Goal: Task Accomplishment & Management: Use online tool/utility

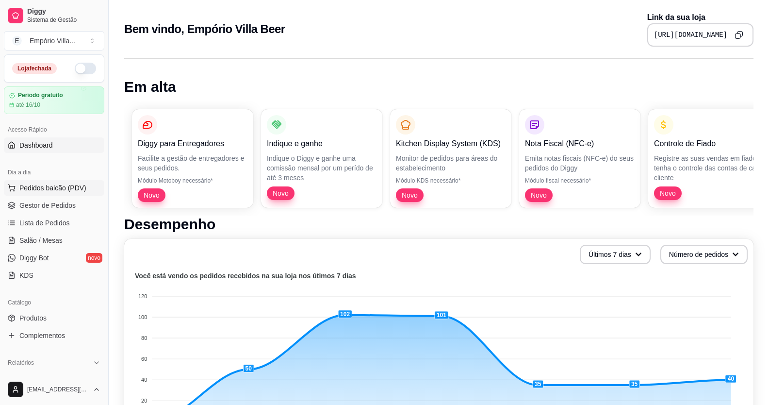
click at [43, 189] on span "Pedidos balcão (PDV)" at bounding box center [52, 188] width 67 height 10
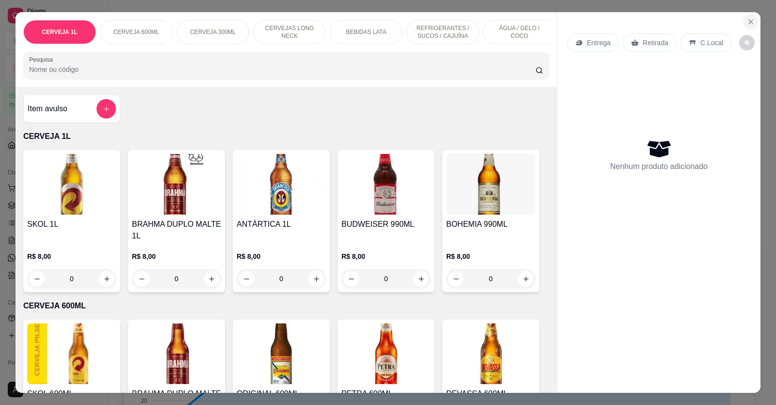
click at [749, 21] on icon "Close" at bounding box center [751, 22] width 4 height 4
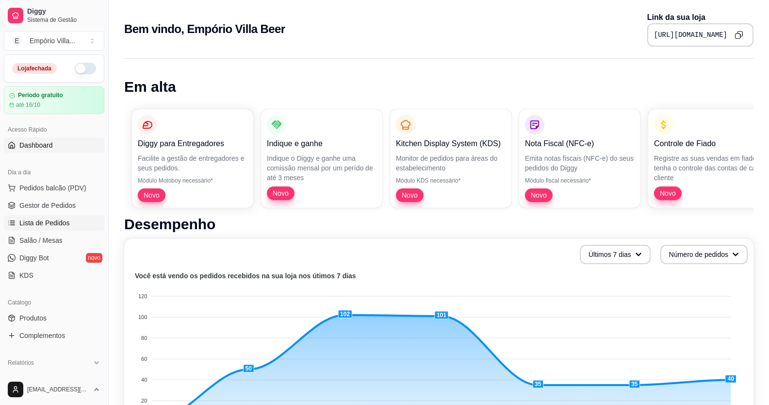
click at [45, 219] on span "Lista de Pedidos" at bounding box center [44, 223] width 50 height 10
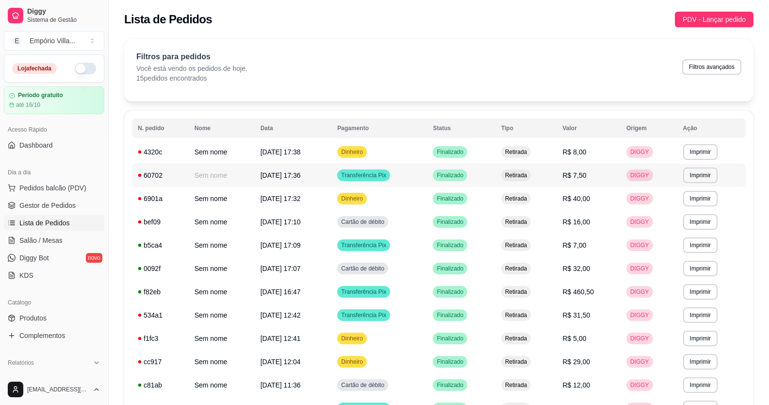
click at [584, 176] on span "R$ 7,50" at bounding box center [575, 175] width 24 height 8
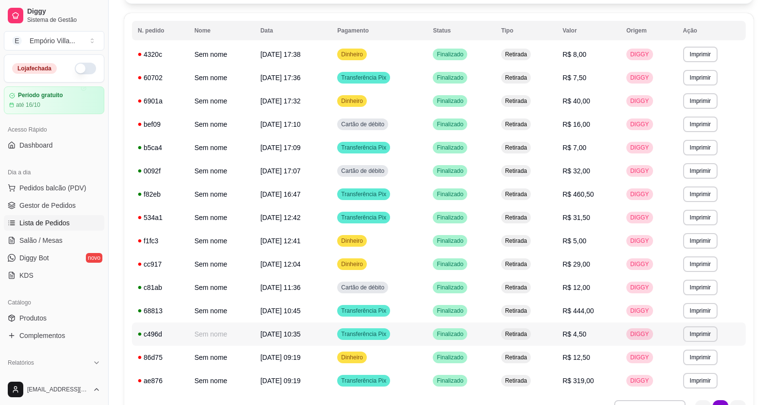
scroll to position [97, 0]
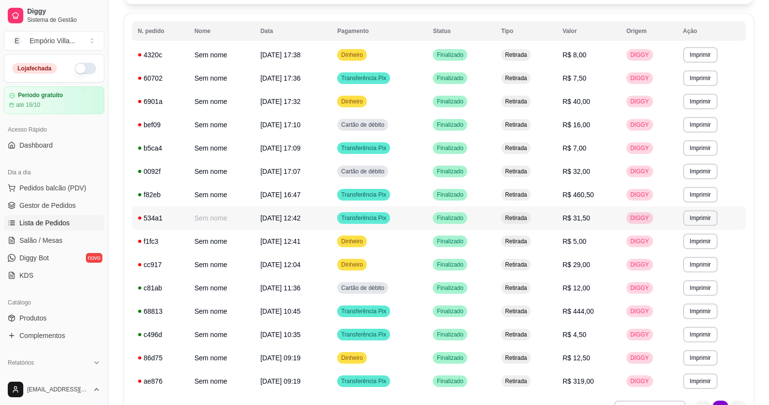
click at [576, 215] on span "R$ 31,50" at bounding box center [577, 218] width 28 height 8
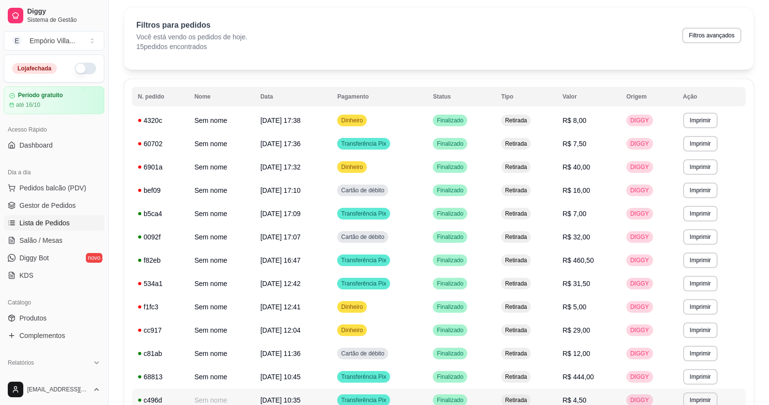
scroll to position [0, 0]
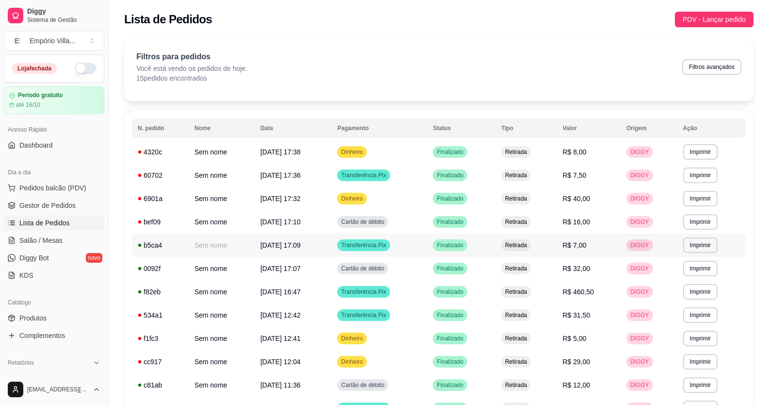
click at [576, 245] on span "R$ 7,00" at bounding box center [575, 245] width 24 height 8
click at [52, 189] on span "Pedidos balcão (PDV)" at bounding box center [52, 188] width 67 height 10
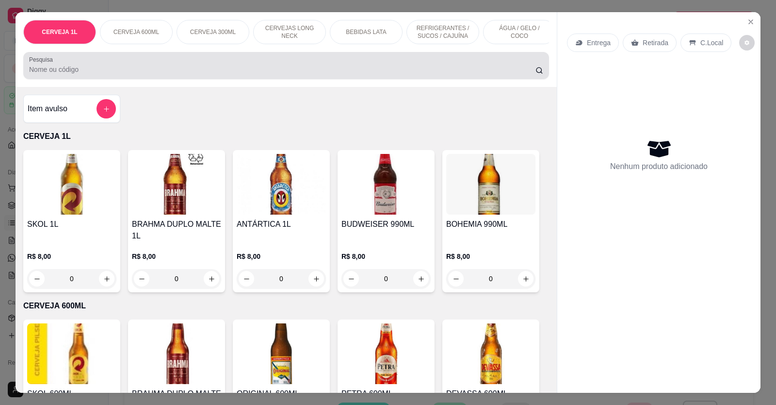
click at [142, 72] on input "Pesquisa" at bounding box center [282, 70] width 506 height 10
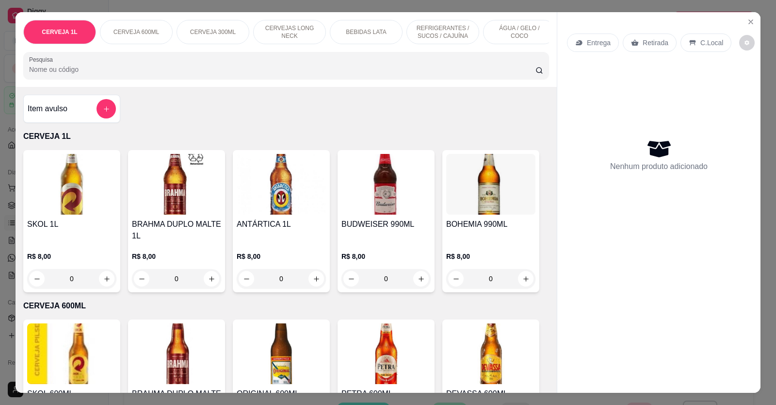
click at [84, 74] on input "Pesquisa" at bounding box center [282, 70] width 506 height 10
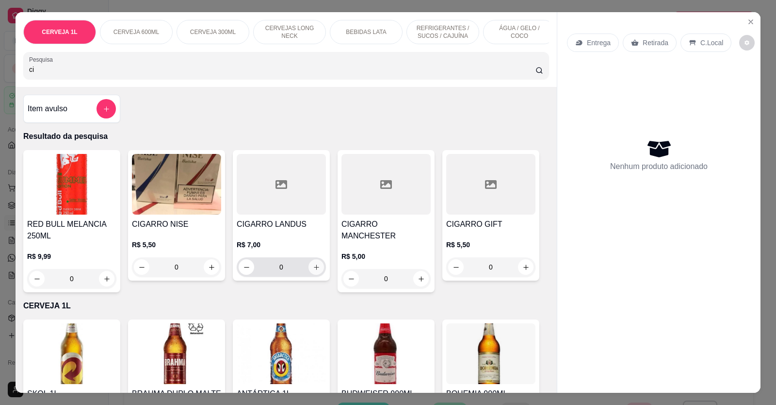
type input "ci"
click at [313, 271] on icon "increase-product-quantity" at bounding box center [316, 266] width 7 height 7
type input "1"
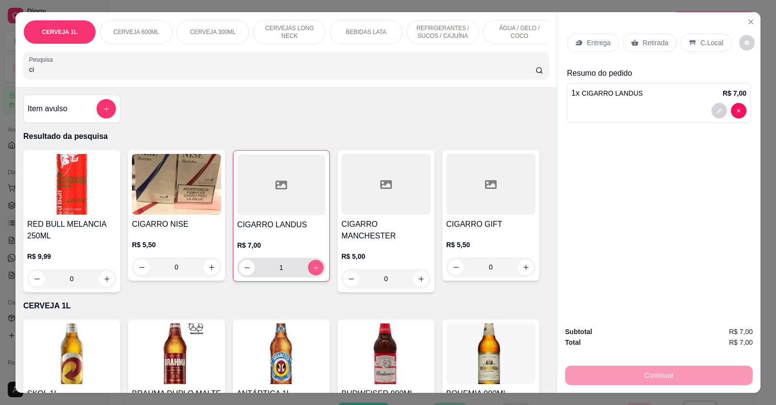
click at [312, 271] on icon "increase-product-quantity" at bounding box center [315, 267] width 7 height 7
type input "2"
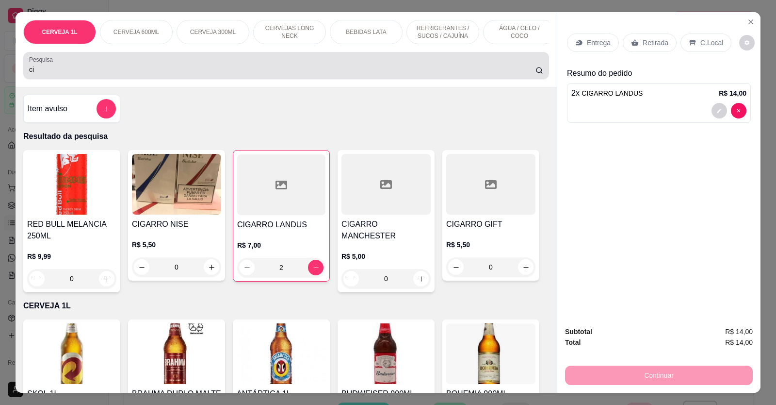
click at [95, 70] on div "ci" at bounding box center [286, 65] width 514 height 19
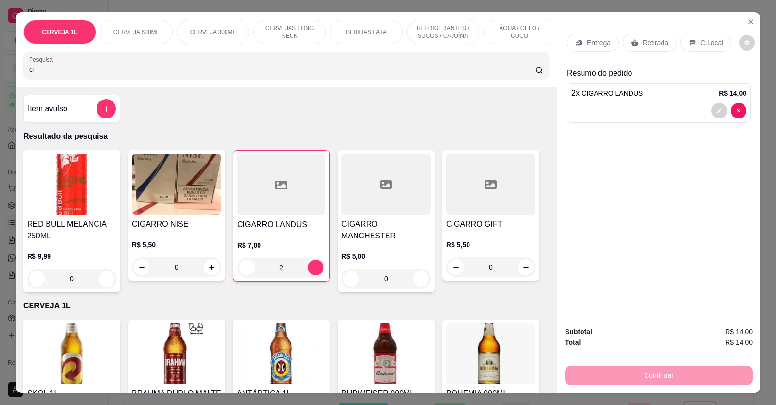
click at [70, 74] on input "ci" at bounding box center [282, 70] width 506 height 10
type input "c"
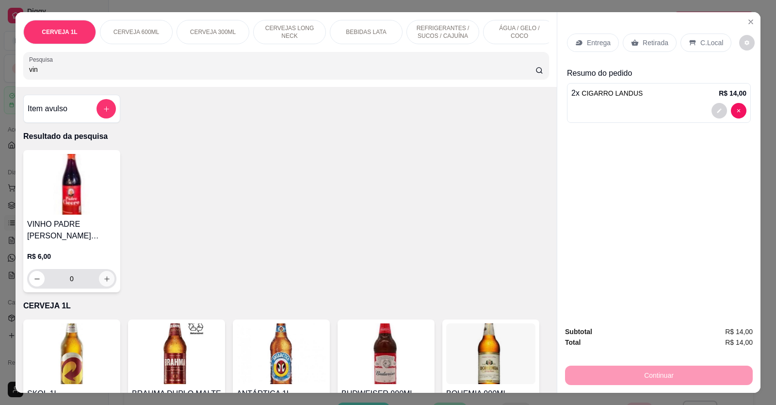
type input "vin"
click at [105, 282] on icon "increase-product-quantity" at bounding box center [106, 278] width 7 height 7
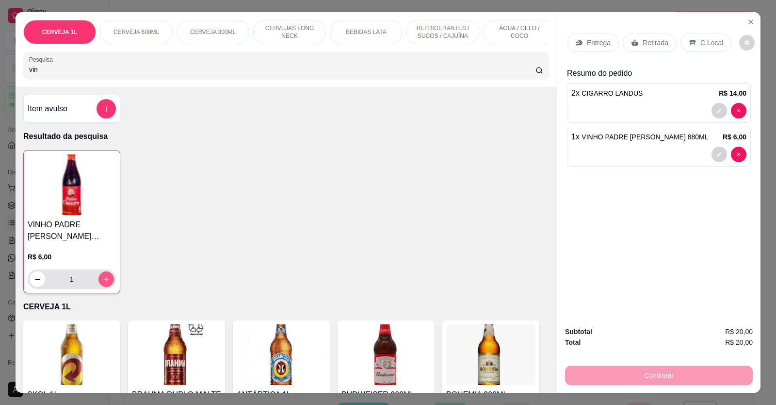
type input "1"
click at [646, 43] on p "Retirada" at bounding box center [656, 43] width 26 height 10
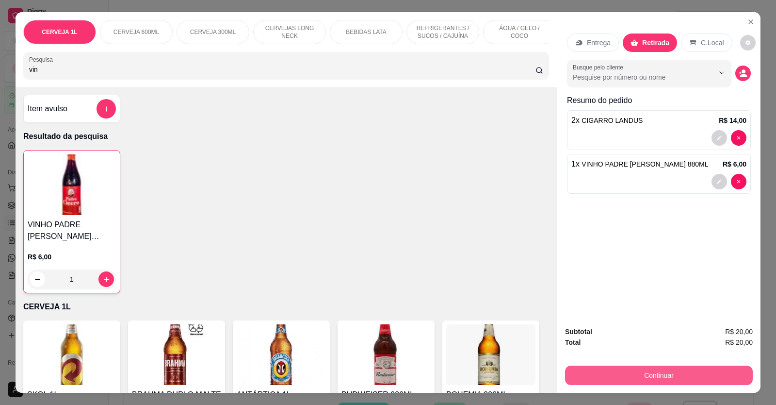
click at [649, 375] on button "Continuar" at bounding box center [659, 374] width 188 height 19
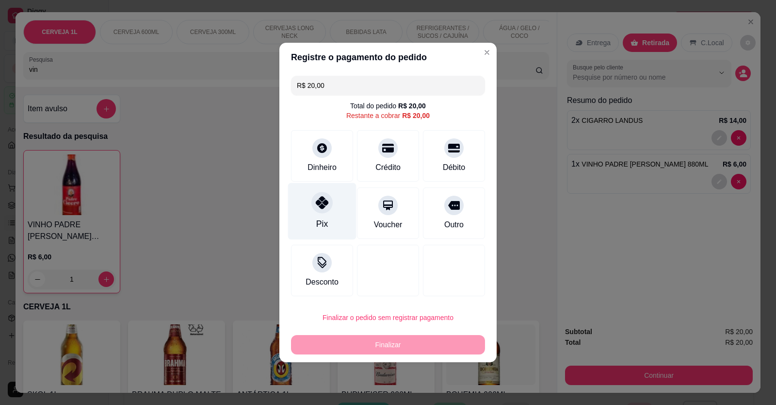
click at [334, 220] on div "Pix" at bounding box center [322, 211] width 68 height 57
type input "R$ 0,00"
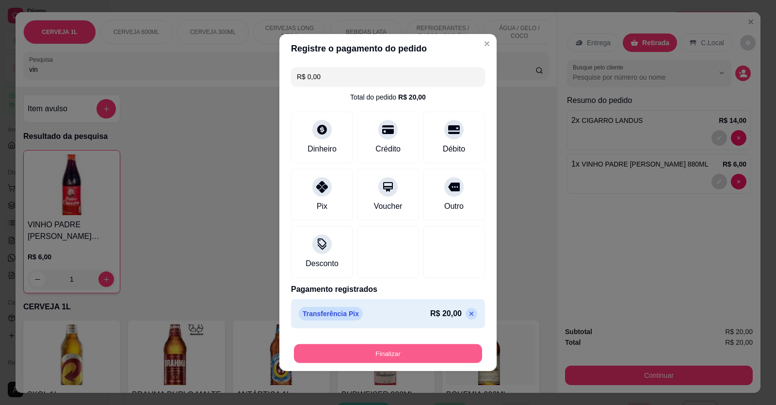
click at [380, 353] on button "Finalizar" at bounding box center [388, 353] width 188 height 19
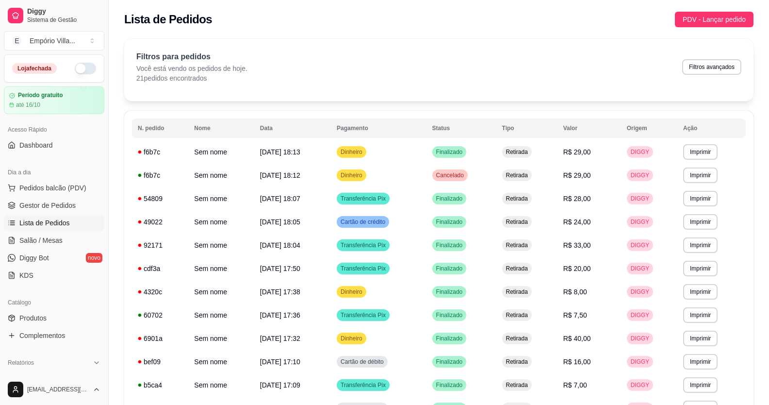
click at [75, 68] on button "button" at bounding box center [85, 69] width 21 height 12
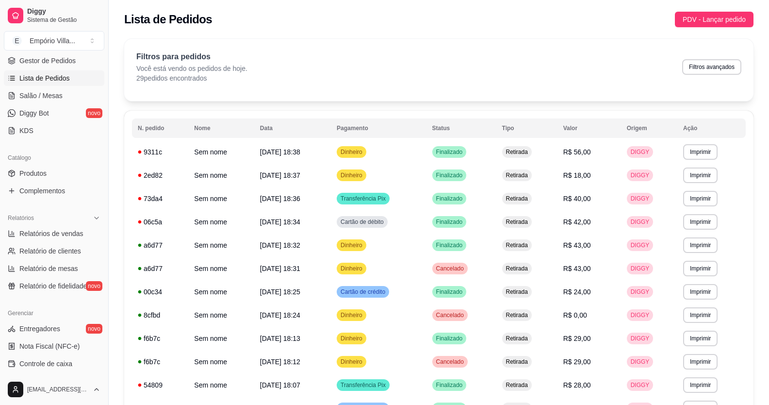
scroll to position [146, 0]
click at [61, 230] on span "Relatórios de vendas" at bounding box center [51, 233] width 64 height 10
select select "ALL"
select select "0"
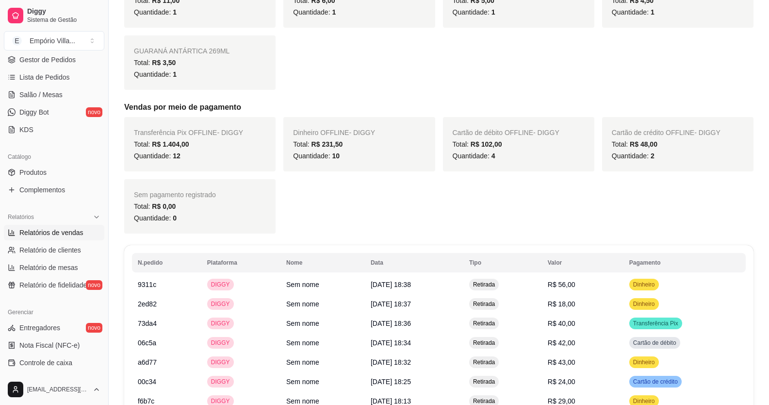
scroll to position [631, 0]
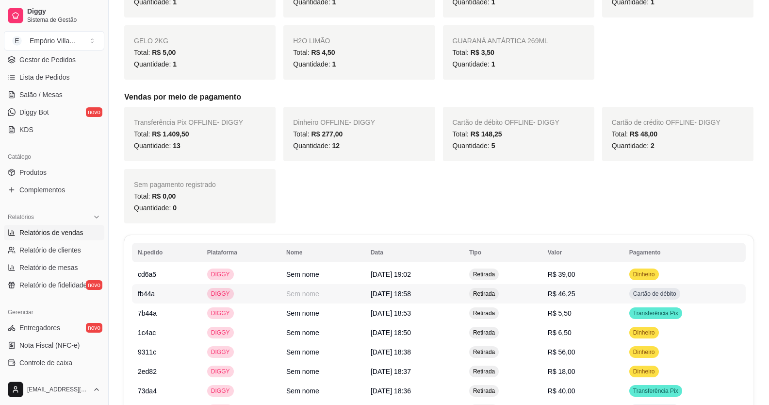
click at [4, 225] on link "Relatórios de vendas" at bounding box center [54, 233] width 100 height 16
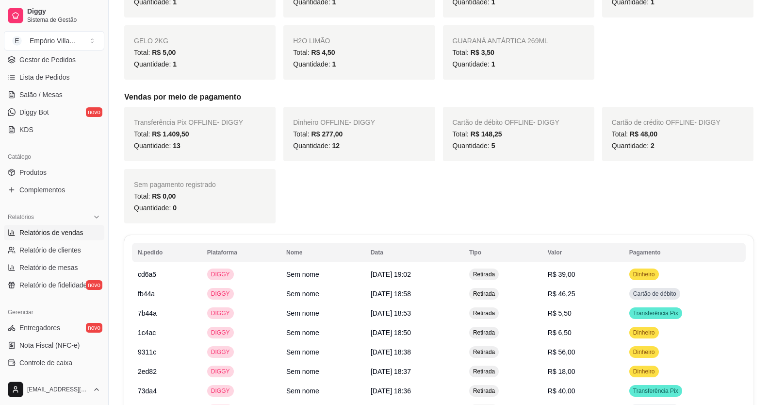
click at [4, 225] on link "Relatórios de vendas" at bounding box center [54, 233] width 100 height 16
click at [41, 281] on span "Relatório de fidelidade" at bounding box center [52, 285] width 67 height 10
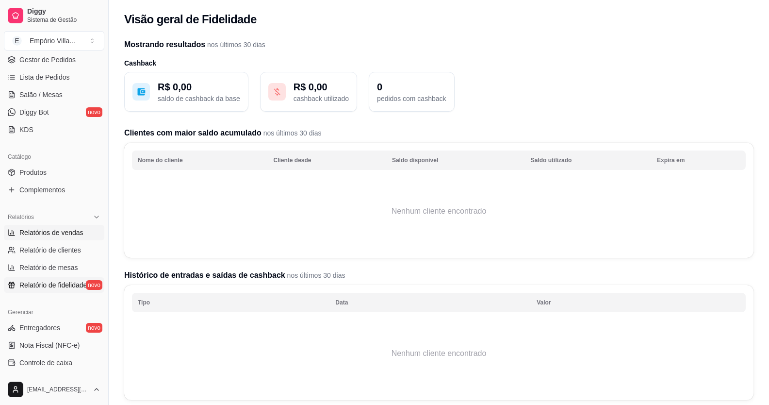
click at [55, 233] on span "Relatórios de vendas" at bounding box center [51, 233] width 64 height 10
select select "ALL"
select select "0"
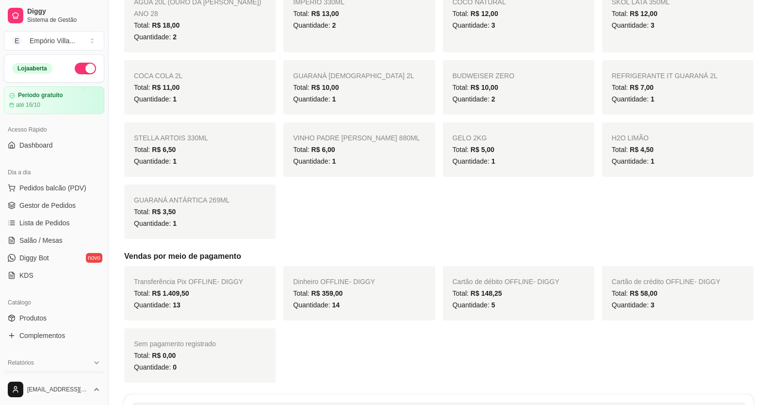
scroll to position [49, 0]
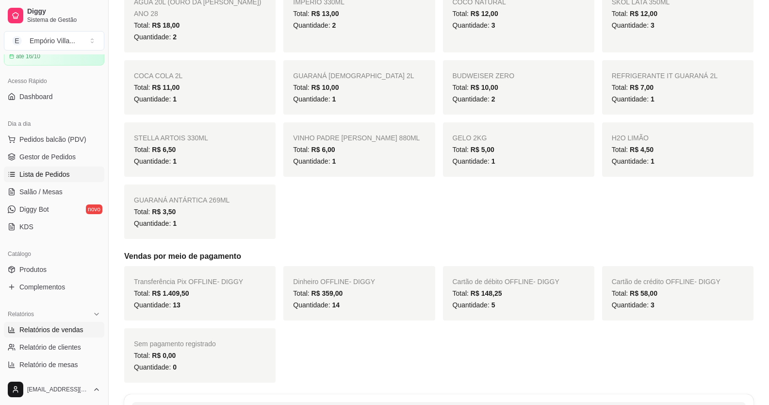
click at [52, 177] on span "Lista de Pedidos" at bounding box center [44, 174] width 50 height 10
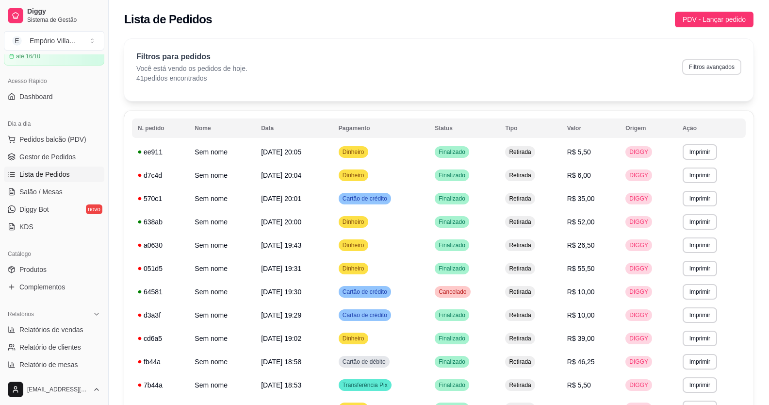
click at [723, 66] on button "Filtros avançados" at bounding box center [711, 67] width 59 height 16
select select "0"
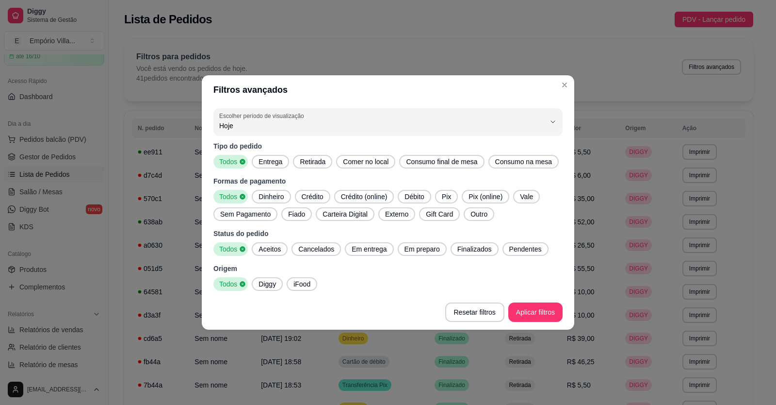
click at [444, 191] on div "Pix" at bounding box center [446, 197] width 23 height 14
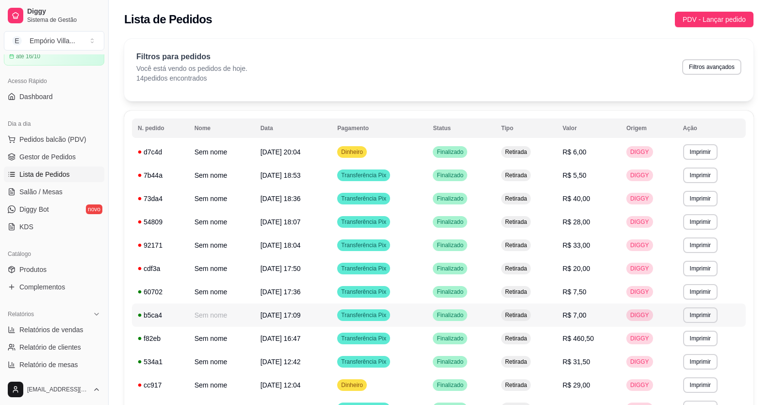
scroll to position [97, 0]
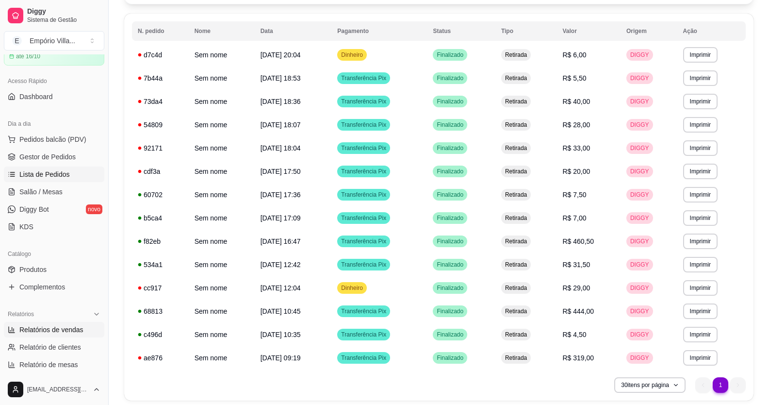
click at [58, 332] on span "Relatórios de vendas" at bounding box center [51, 330] width 64 height 10
select select "ALL"
select select "0"
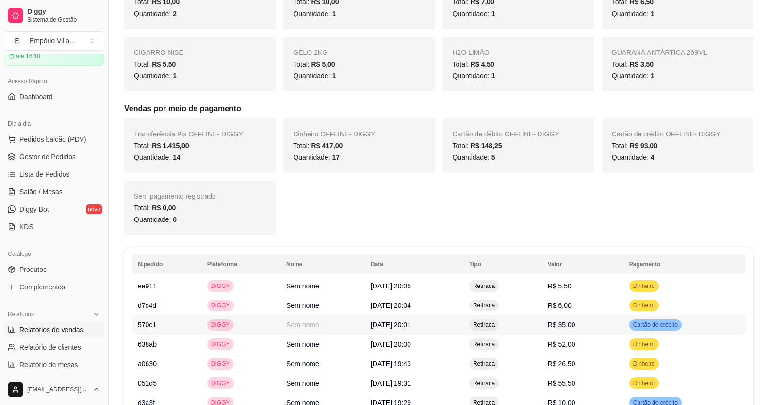
scroll to position [679, 0]
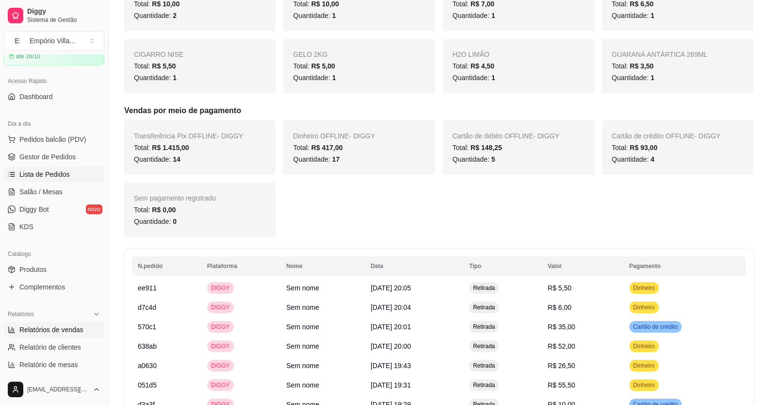
click at [45, 175] on span "Lista de Pedidos" at bounding box center [44, 174] width 50 height 10
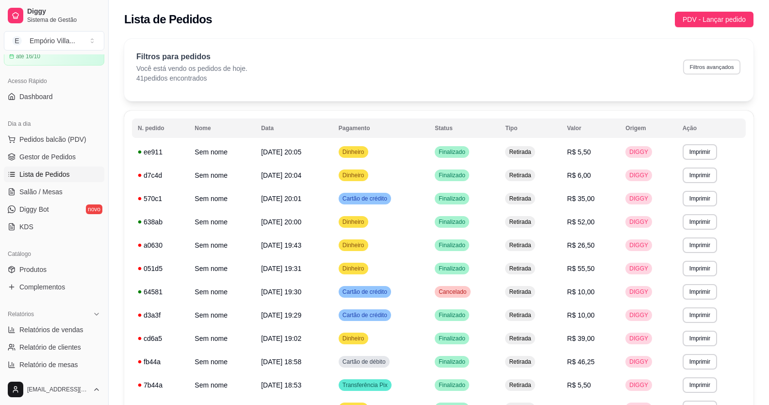
click at [710, 66] on button "Filtros avançados" at bounding box center [711, 66] width 57 height 15
select select "0"
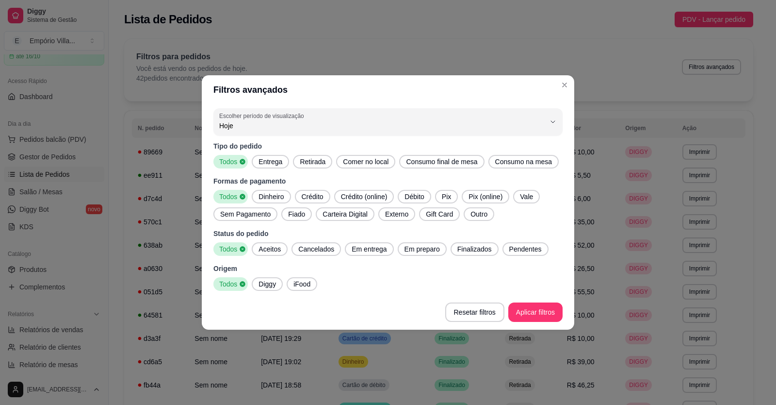
click at [449, 198] on span "Pix" at bounding box center [446, 197] width 17 height 10
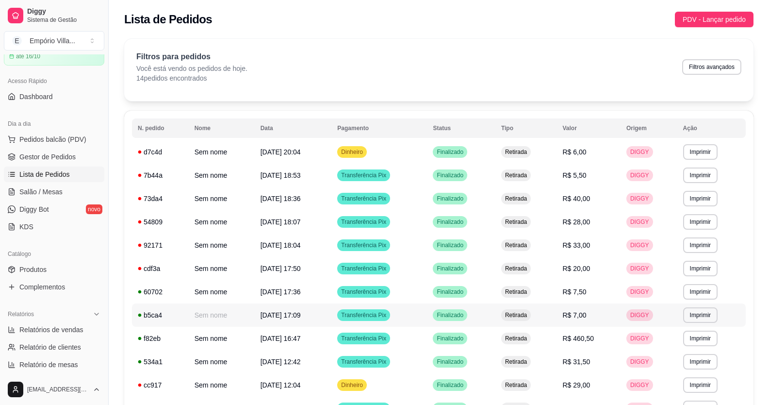
scroll to position [132, 0]
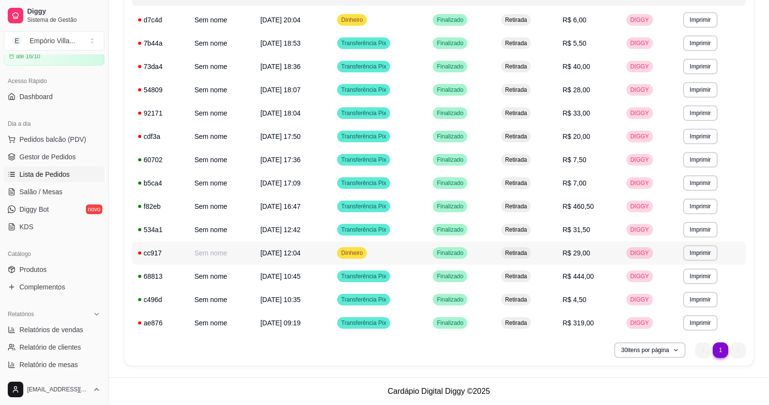
click at [583, 254] on span "R$ 29,00" at bounding box center [577, 253] width 28 height 8
click at [584, 232] on span "R$ 31,50" at bounding box center [577, 230] width 28 height 8
click at [370, 98] on td "Transferência Pix" at bounding box center [379, 89] width 96 height 23
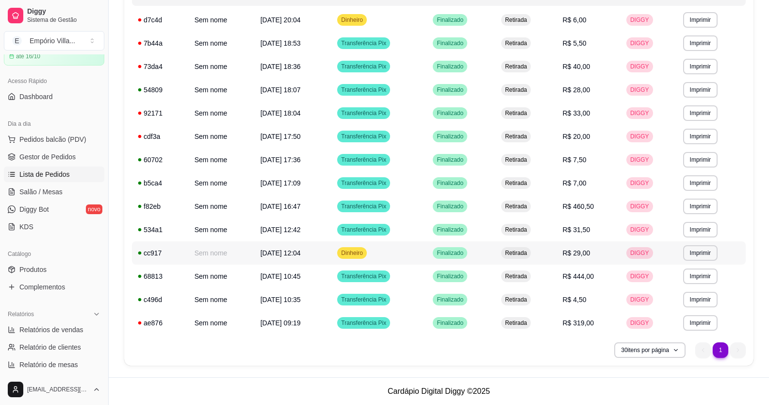
click at [580, 257] on span "R$ 29,00" at bounding box center [577, 253] width 28 height 8
click at [417, 252] on td "Dinheiro" at bounding box center [379, 252] width 96 height 23
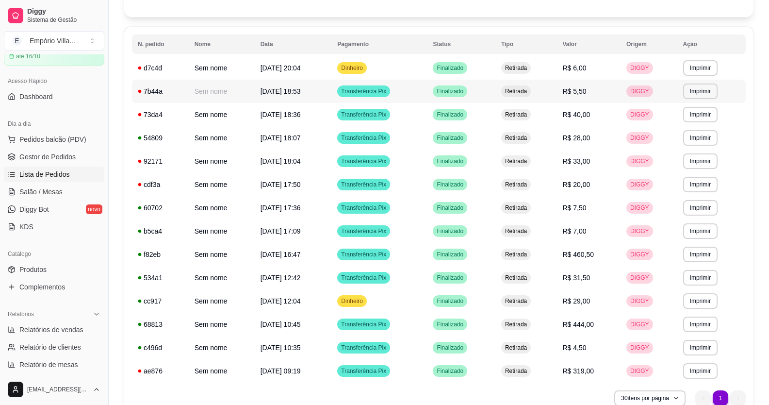
scroll to position [83, 0]
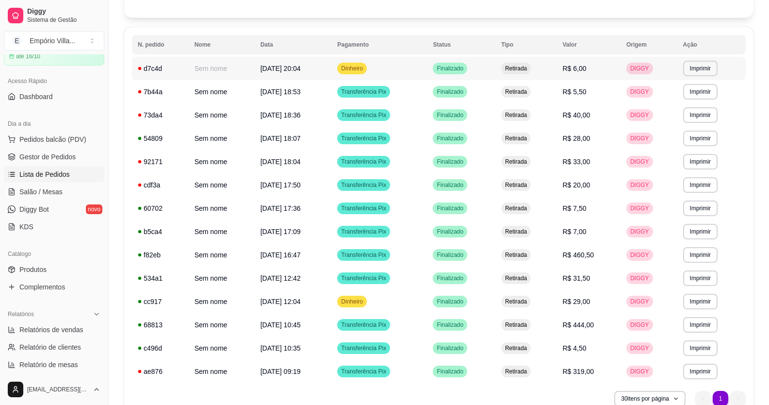
click at [582, 74] on td "R$ 6,00" at bounding box center [589, 68] width 64 height 23
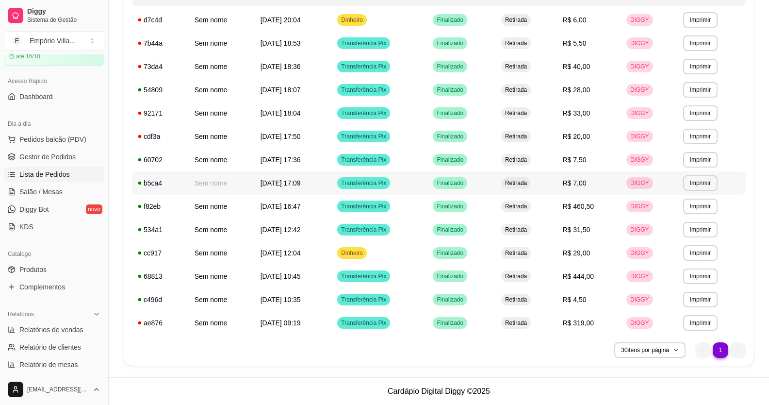
scroll to position [35, 0]
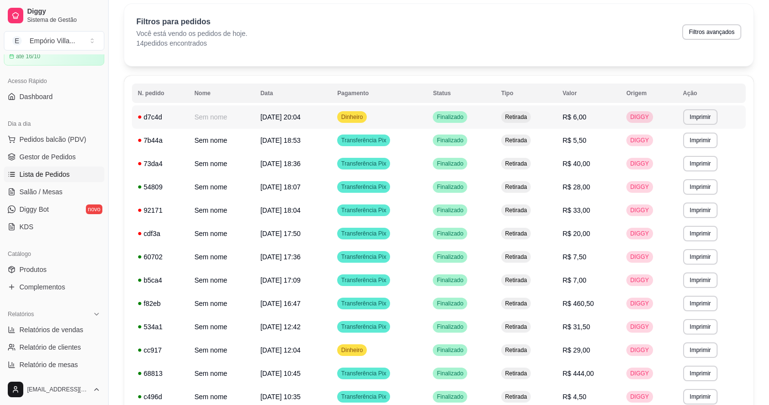
click at [384, 114] on td "Dinheiro" at bounding box center [379, 116] width 96 height 23
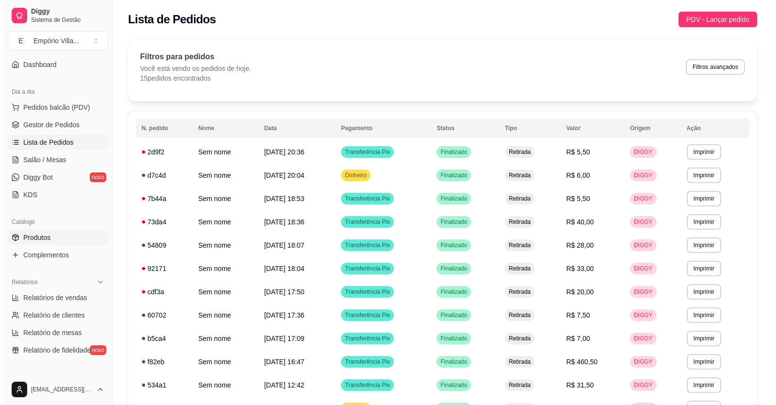
scroll to position [97, 0]
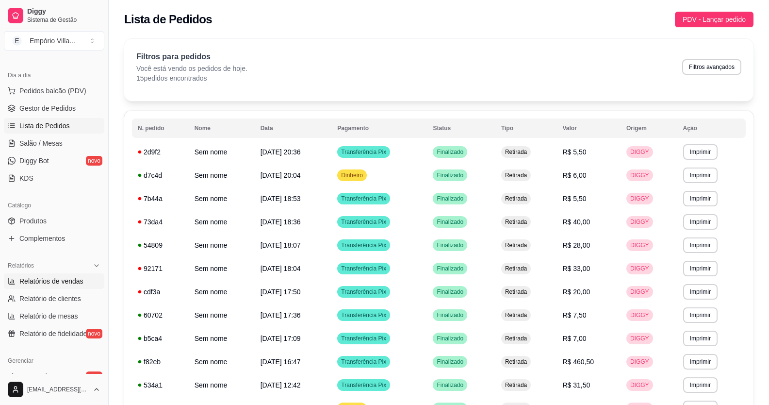
click at [68, 282] on span "Relatórios de vendas" at bounding box center [51, 281] width 64 height 10
select select "ALL"
select select "0"
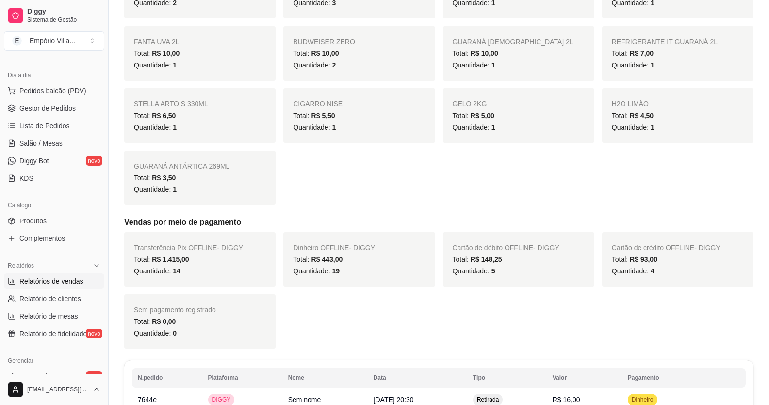
scroll to position [631, 0]
click at [78, 300] on span "Relatório de clientes" at bounding box center [50, 298] width 62 height 10
select select "30"
select select "HIGHEST_TOTAL_SPENT_WITH_ORDERS"
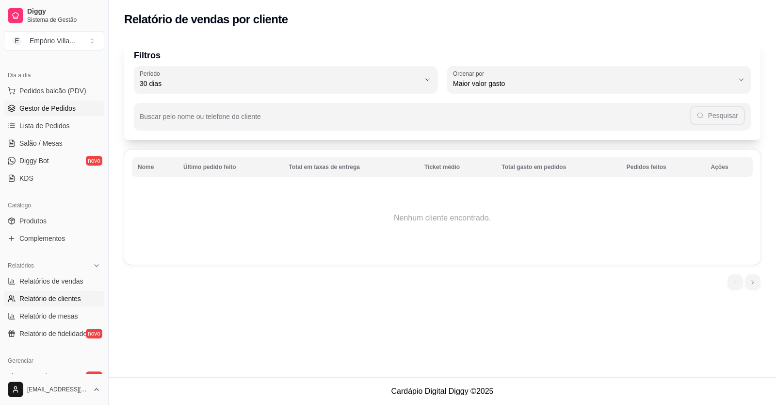
click at [57, 112] on span "Gestor de Pedidos" at bounding box center [47, 108] width 56 height 10
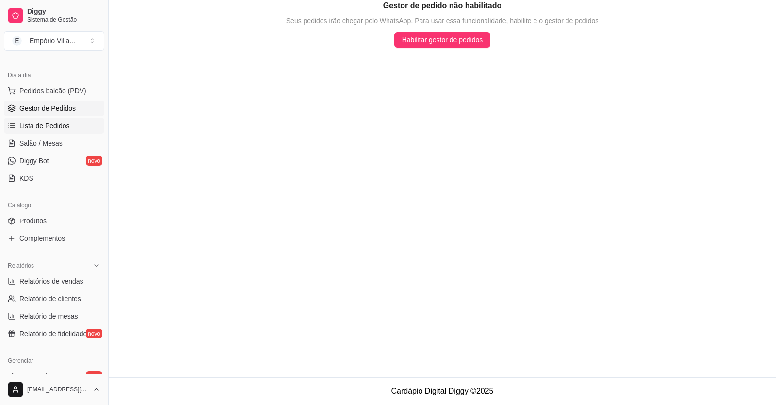
click at [53, 130] on span "Lista de Pedidos" at bounding box center [44, 126] width 50 height 10
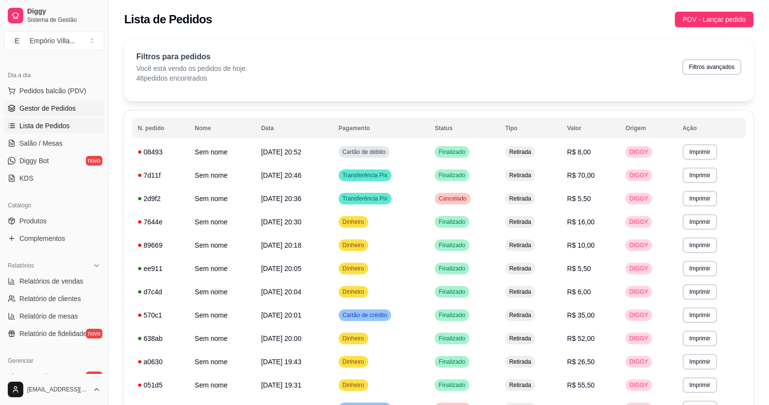
click at [54, 111] on span "Gestor de Pedidos" at bounding box center [47, 108] width 56 height 10
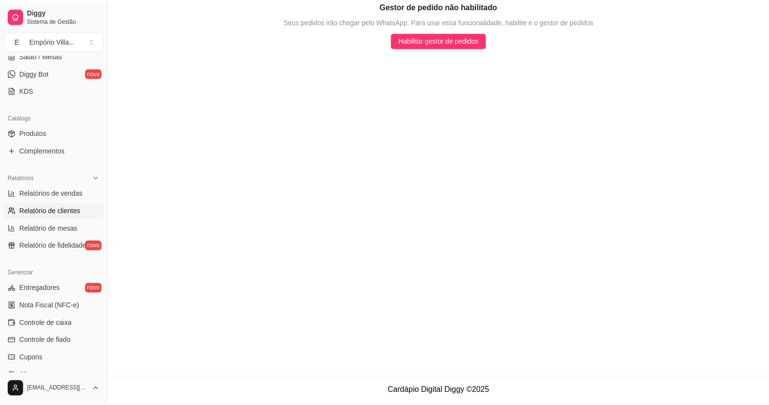
scroll to position [194, 0]
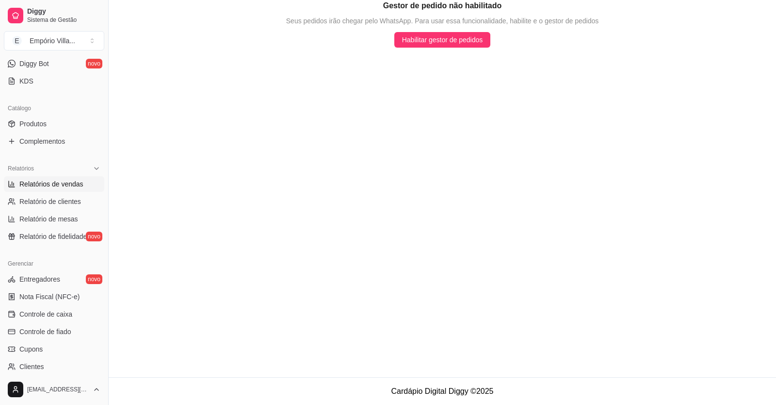
click at [62, 186] on span "Relatórios de vendas" at bounding box center [51, 184] width 64 height 10
select select "ALL"
select select "0"
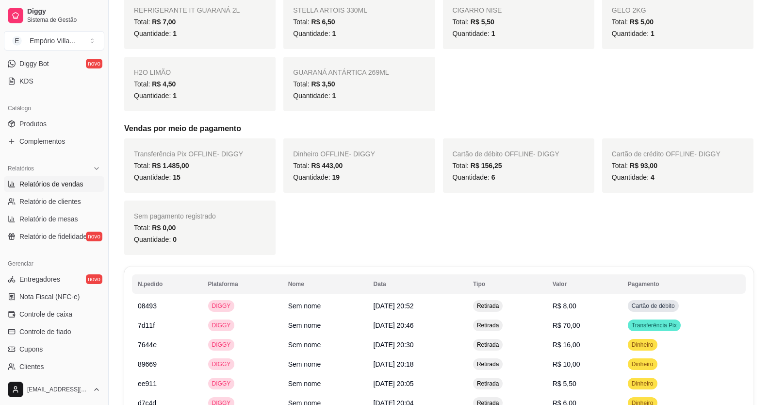
scroll to position [728, 0]
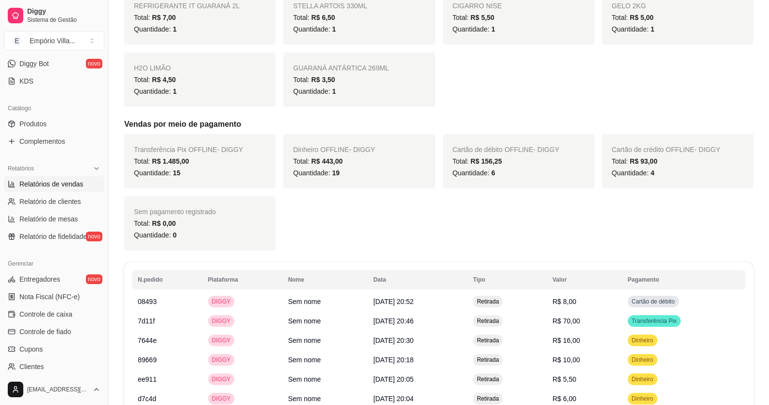
click at [292, 172] on div "Dinheiro OFFLINE - DIGGY Total: R$ 443,00 Quantidade: 19" at bounding box center [358, 161] width 151 height 54
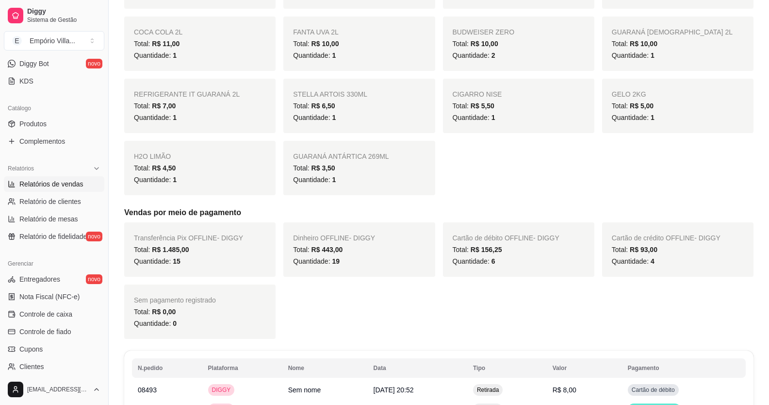
scroll to position [679, 0]
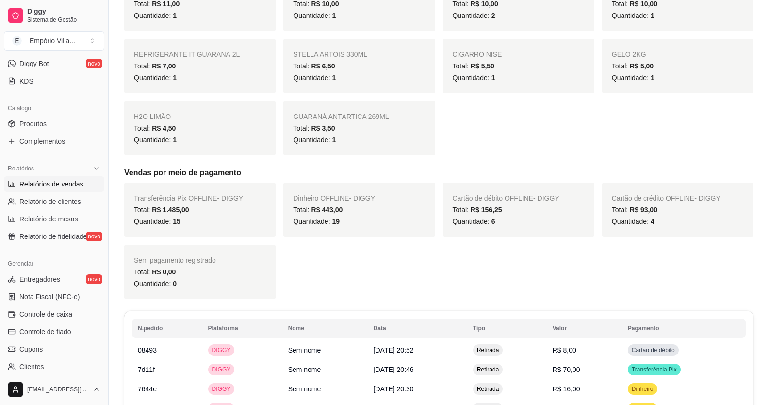
click at [59, 184] on span "Relatórios de vendas" at bounding box center [51, 184] width 64 height 10
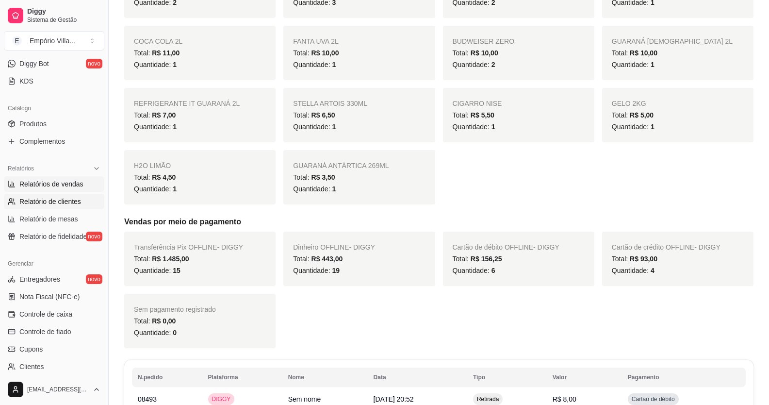
scroll to position [631, 0]
click at [37, 203] on span "Relatório de clientes" at bounding box center [50, 201] width 62 height 10
select select "30"
select select "HIGHEST_TOTAL_SPENT_WITH_ORDERS"
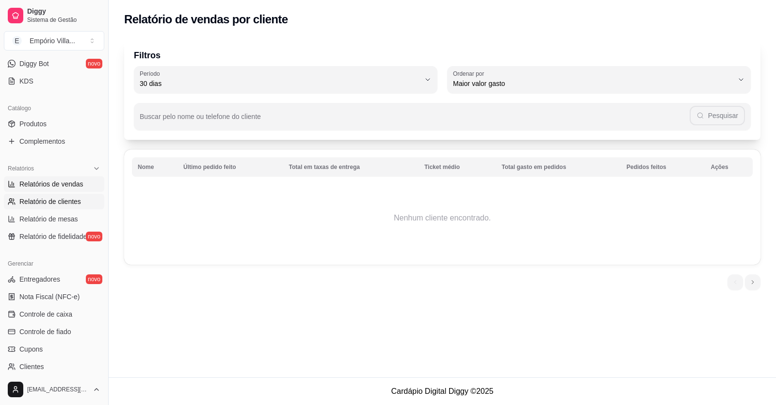
click at [43, 179] on span "Relatórios de vendas" at bounding box center [51, 184] width 64 height 10
select select "ALL"
select select "0"
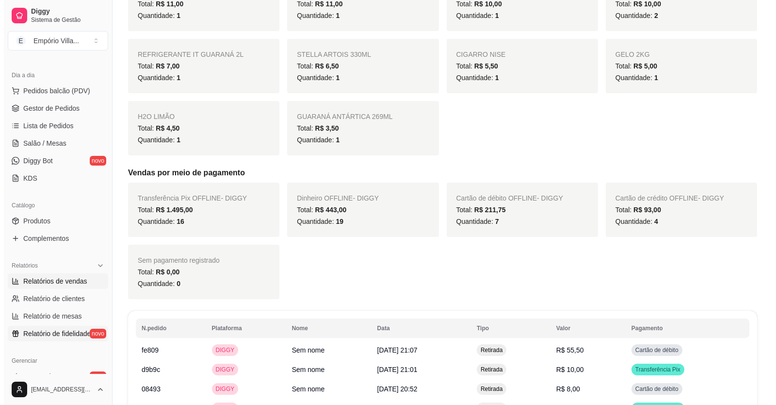
scroll to position [49, 0]
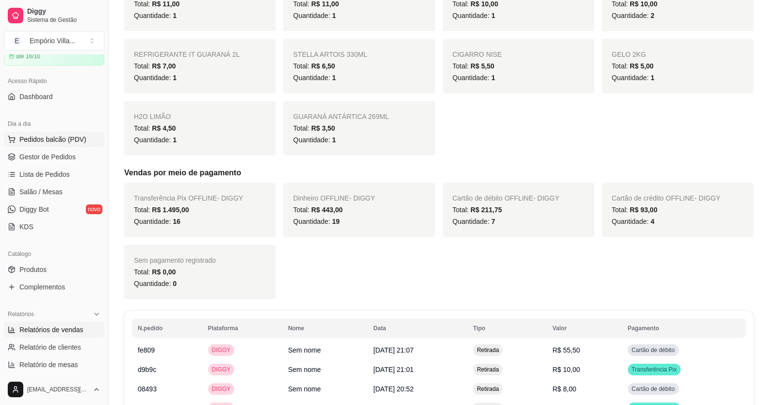
click at [63, 142] on span "Pedidos balcão (PDV)" at bounding box center [52, 139] width 67 height 10
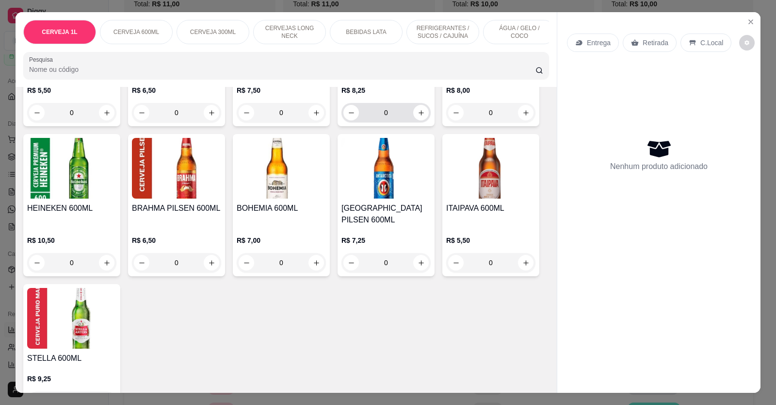
scroll to position [340, 0]
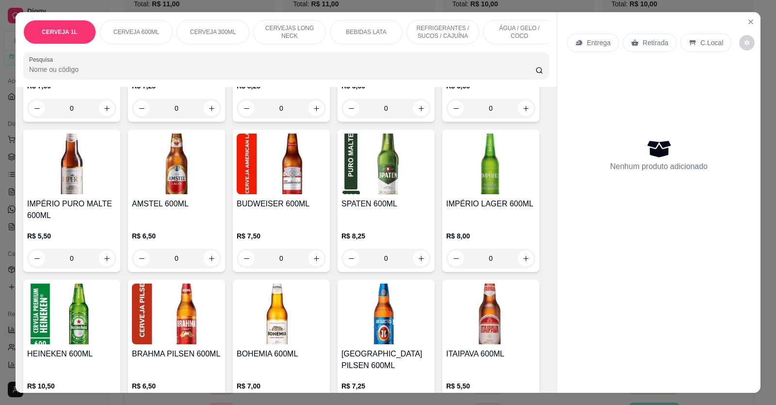
click at [501, 262] on input "0" at bounding box center [491, 257] width 54 height 19
click at [494, 264] on input "0" at bounding box center [491, 257] width 54 height 19
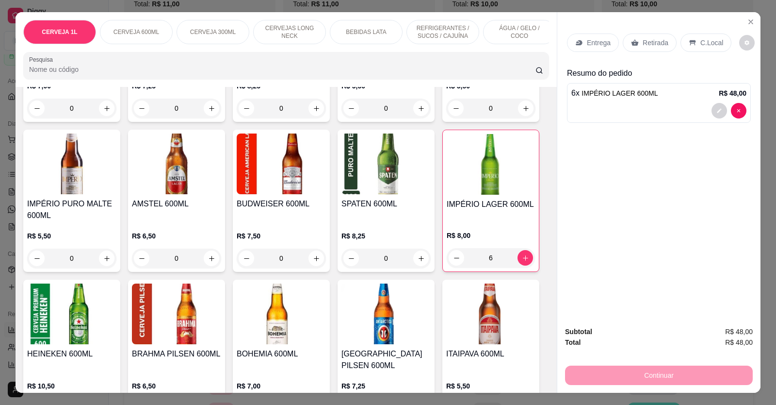
type input "6"
click at [509, 33] on p "ÁGUA / GELO / COCO" at bounding box center [519, 32] width 56 height 16
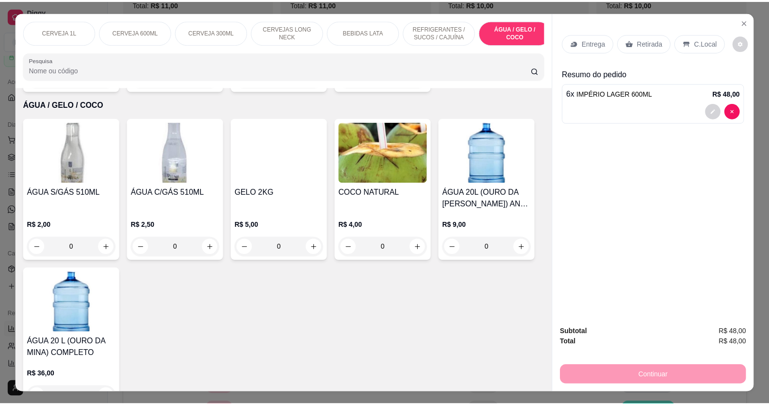
scroll to position [19, 0]
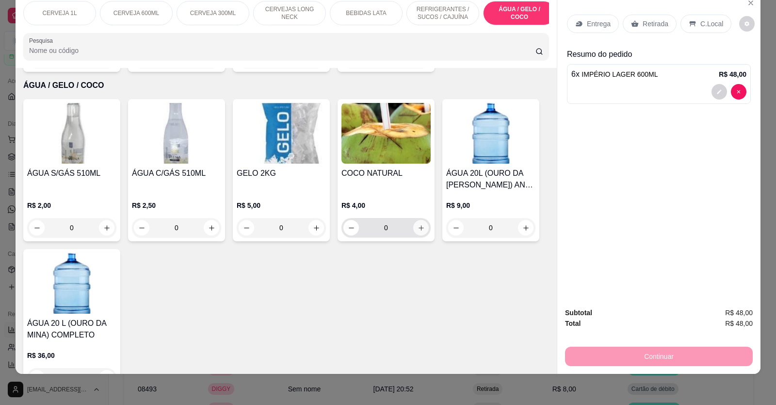
click at [418, 224] on icon "increase-product-quantity" at bounding box center [421, 227] width 7 height 7
click at [417, 224] on icon "increase-product-quantity" at bounding box center [420, 227] width 7 height 7
type input "2"
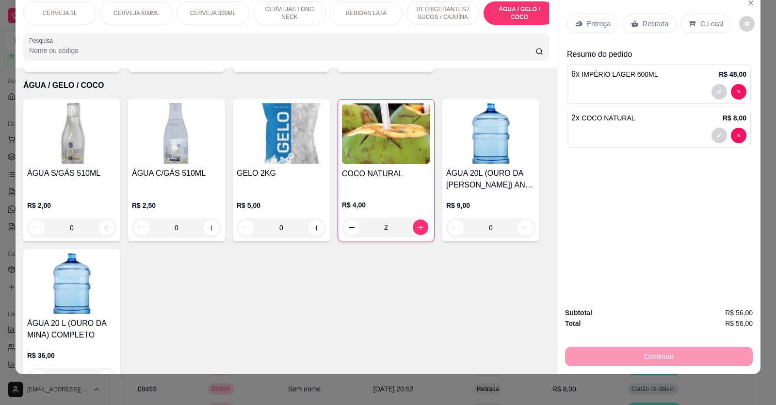
click at [648, 24] on p "Retirada" at bounding box center [656, 24] width 26 height 10
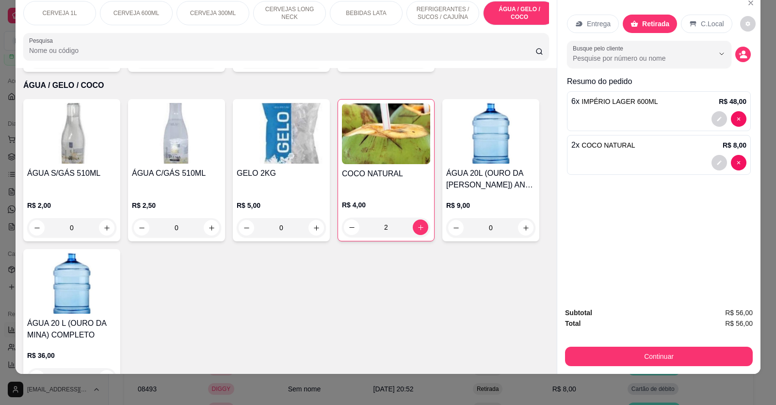
click at [662, 357] on button "Continuar" at bounding box center [659, 355] width 188 height 19
click at [749, 3] on icon "Close" at bounding box center [751, 3] width 4 height 4
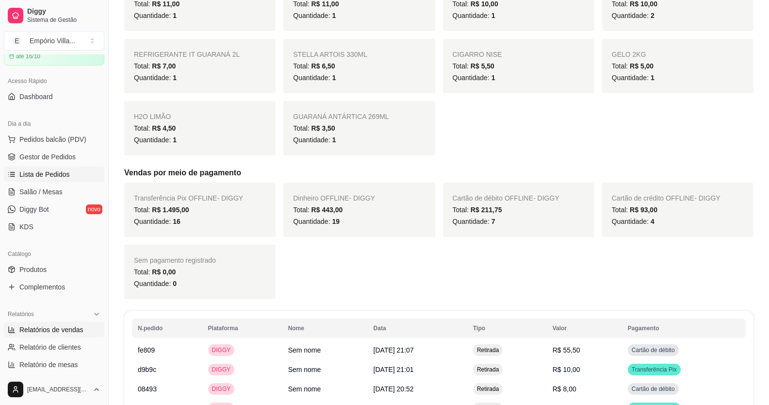
click at [58, 174] on span "Lista de Pedidos" at bounding box center [44, 174] width 50 height 10
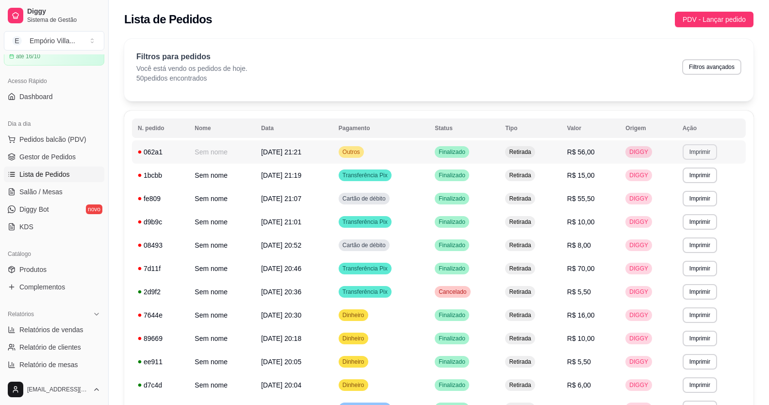
click at [703, 152] on button "Imprimir" at bounding box center [700, 152] width 34 height 16
click at [692, 189] on button "IMPRESSORA" at bounding box center [684, 186] width 68 height 15
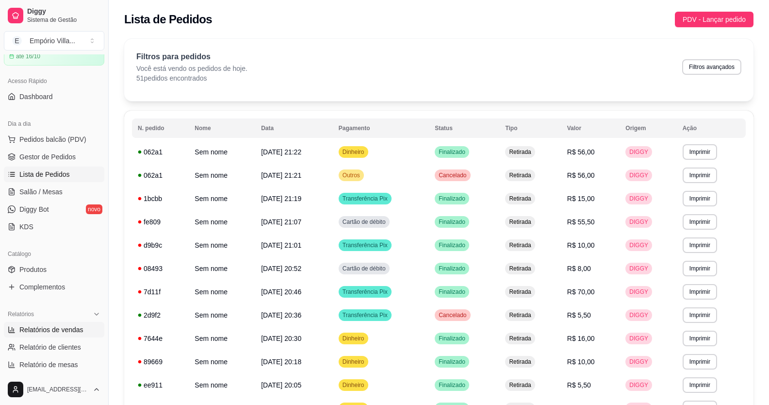
click at [76, 329] on span "Relatórios de vendas" at bounding box center [51, 330] width 64 height 10
select select "ALL"
select select "0"
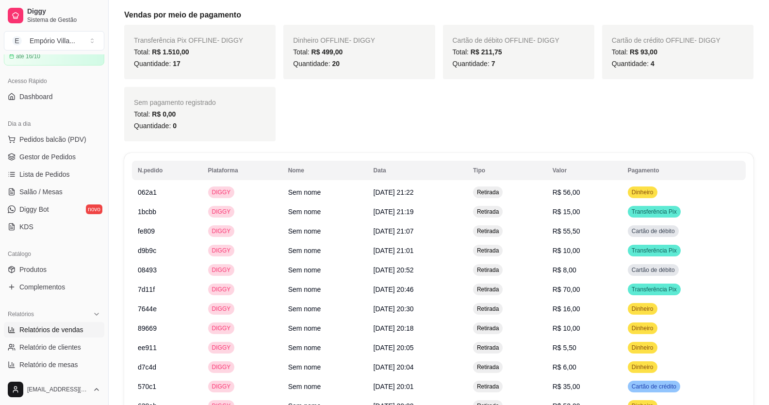
scroll to position [770, 0]
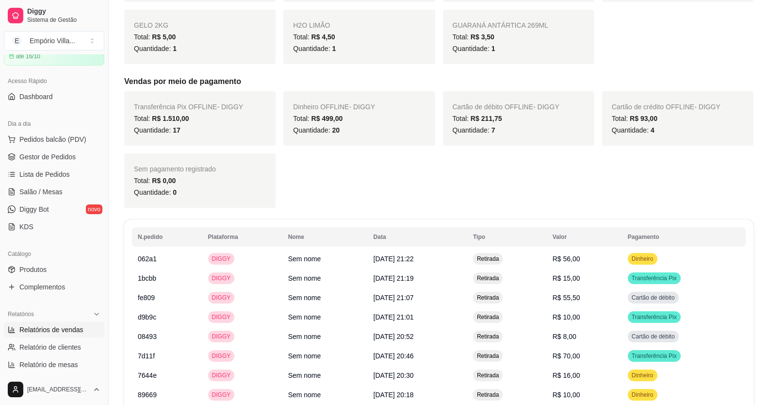
click at [52, 328] on span "Relatórios de vendas" at bounding box center [51, 330] width 64 height 10
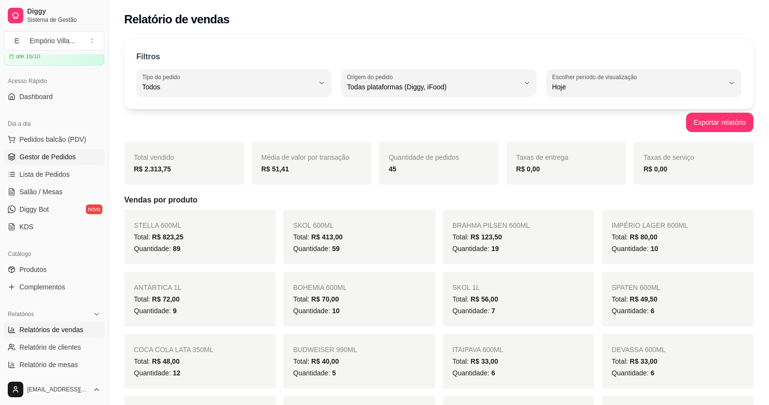
click at [41, 154] on span "Gestor de Pedidos" at bounding box center [47, 157] width 56 height 10
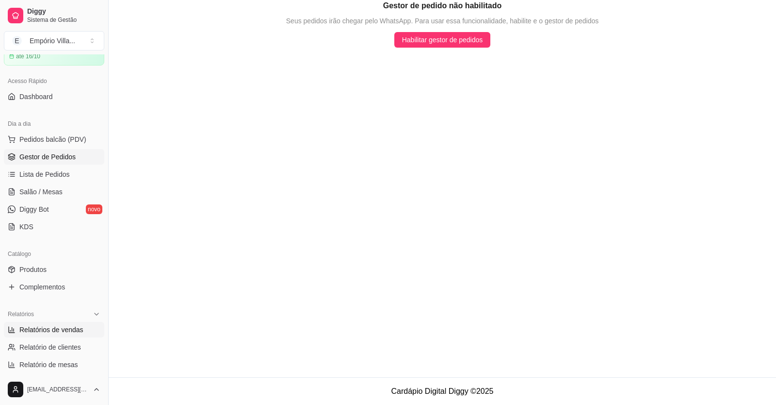
click at [61, 329] on span "Relatórios de vendas" at bounding box center [51, 330] width 64 height 10
select select "ALL"
select select "0"
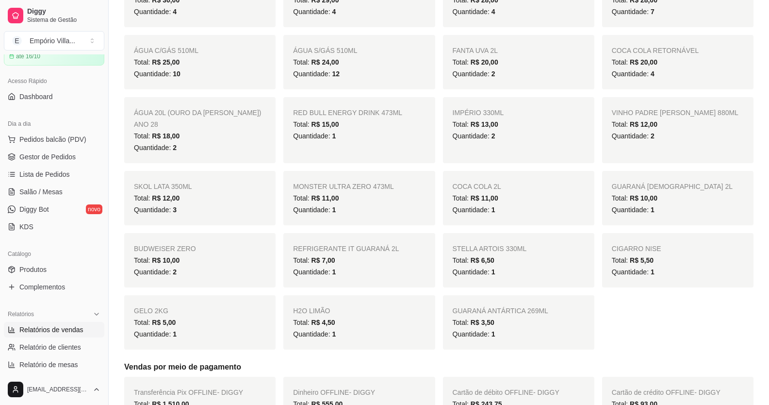
scroll to position [631, 0]
